Goal: Task Accomplishment & Management: Manage account settings

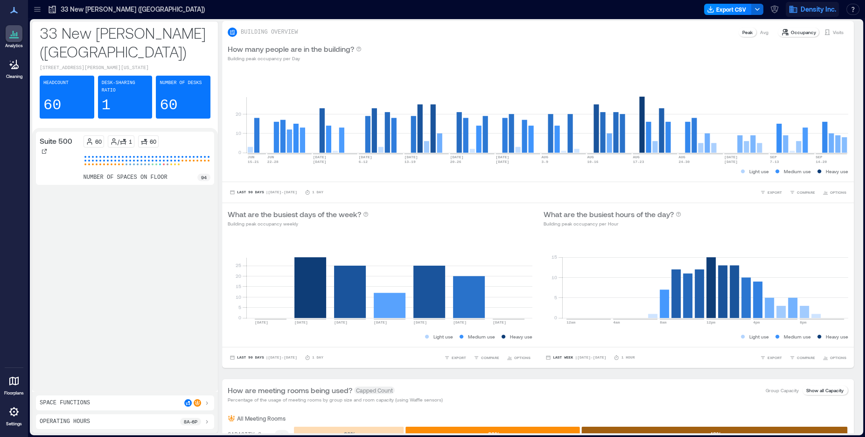
click at [807, 11] on span "Density Inc." at bounding box center [818, 9] width 35 height 9
click at [774, 9] on icon "button" at bounding box center [774, 9] width 9 height 9
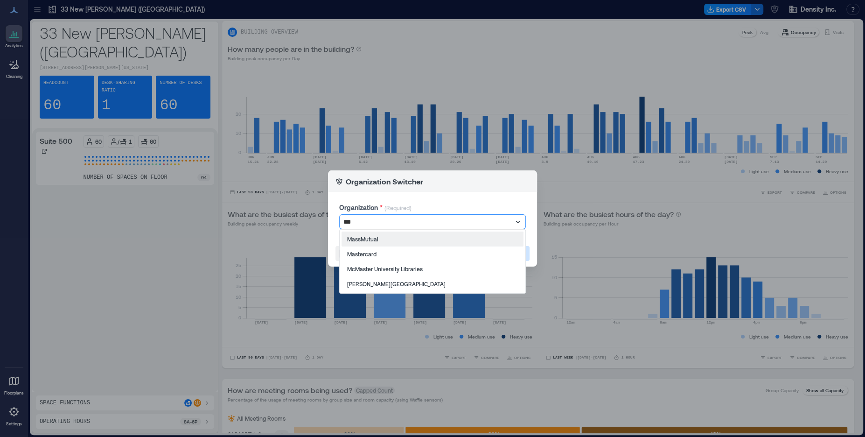
type input "****"
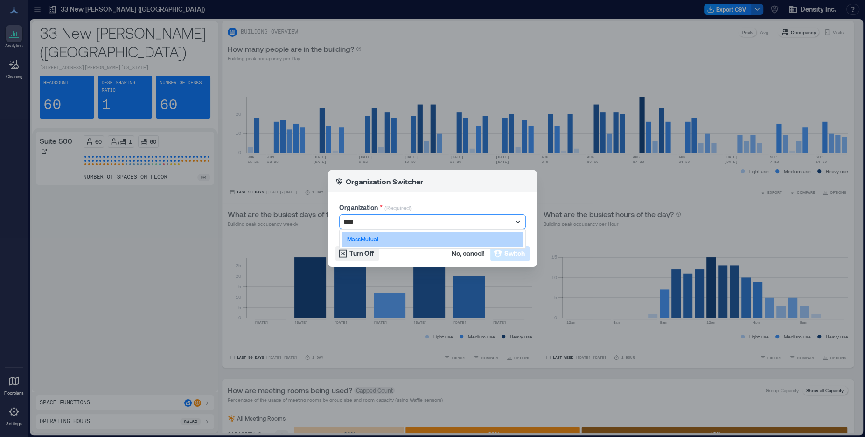
click at [378, 238] on p "MassMutual" at bounding box center [362, 238] width 31 height 7
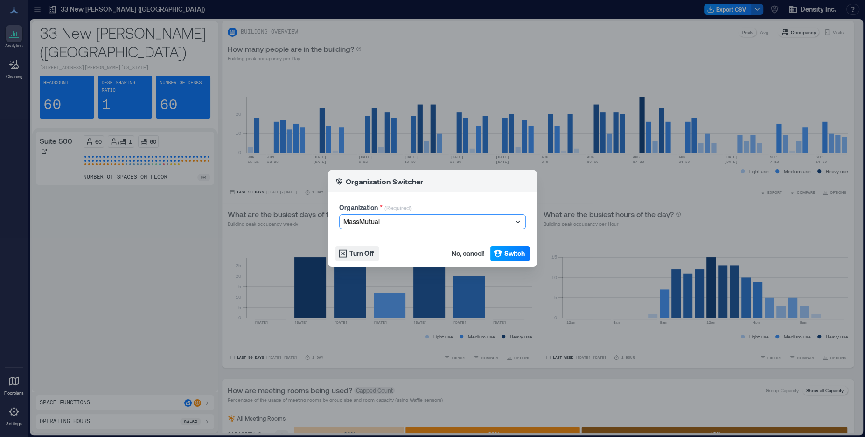
click at [507, 255] on span "Switch" at bounding box center [514, 253] width 21 height 9
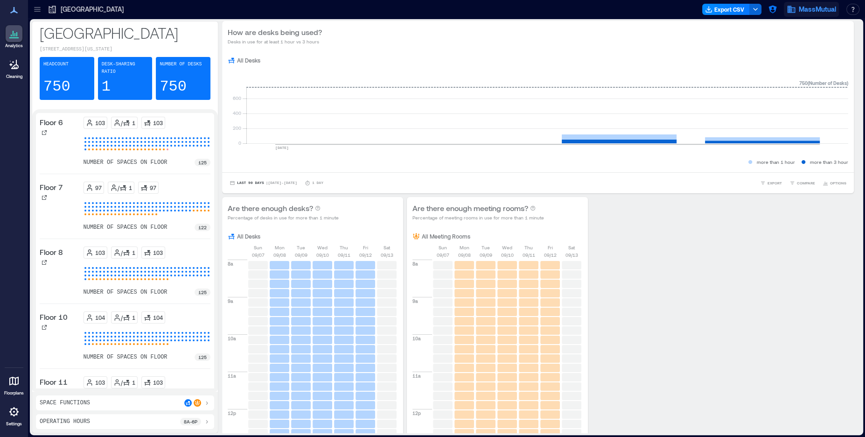
click at [824, 9] on span "MassMutual" at bounding box center [817, 9] width 37 height 9
click at [817, 67] on button "Logout" at bounding box center [829, 63] width 86 height 15
